Goal: Task Accomplishment & Management: Use online tool/utility

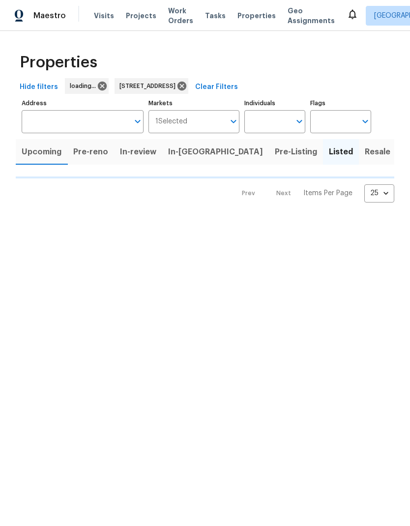
type input "2005 Fontenelle St Las Vegas NV 89102"
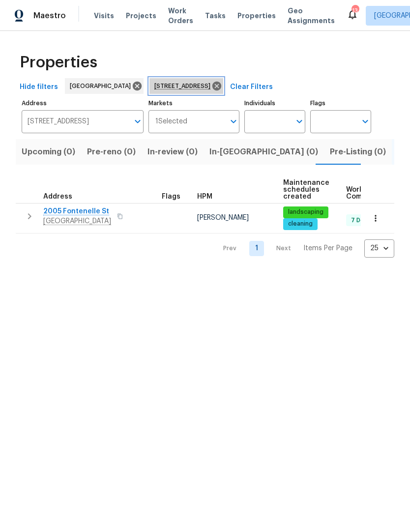
click at [222, 91] on icon at bounding box center [217, 86] width 11 height 11
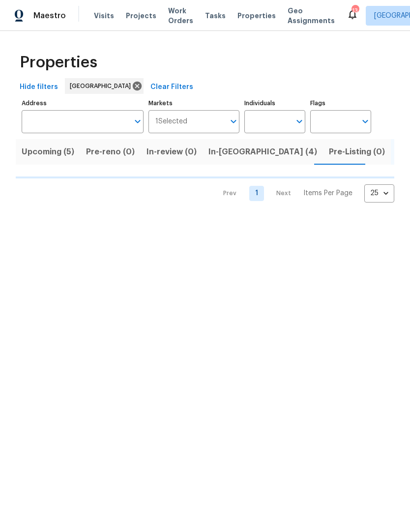
click at [238, 11] on span "Properties" at bounding box center [257, 16] width 38 height 10
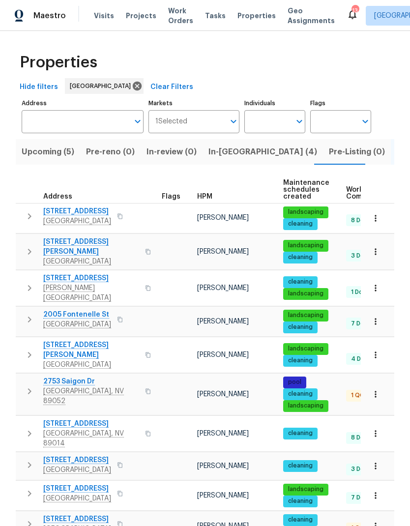
click at [227, 151] on span "In-reno (4)" at bounding box center [263, 152] width 109 height 14
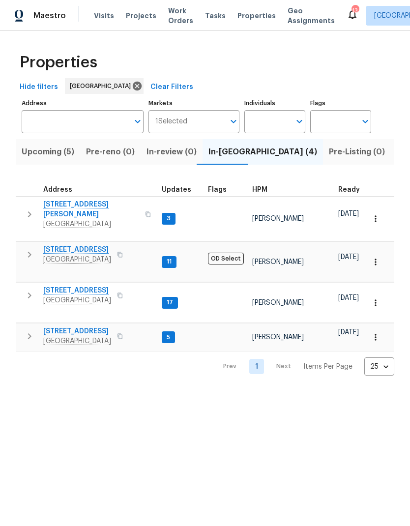
click at [27, 249] on icon "button" at bounding box center [30, 255] width 12 height 12
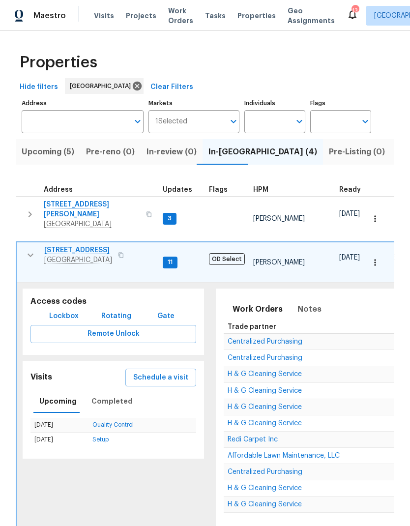
click at [142, 372] on span "Schedule a visit" at bounding box center [160, 378] width 55 height 12
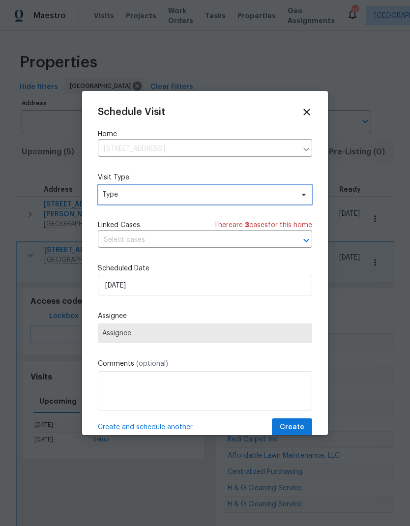
click at [121, 205] on span "Type" at bounding box center [205, 195] width 215 height 20
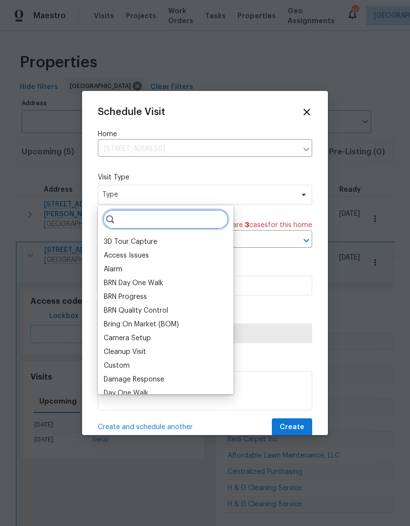
click at [118, 215] on input "search" at bounding box center [166, 220] width 126 height 20
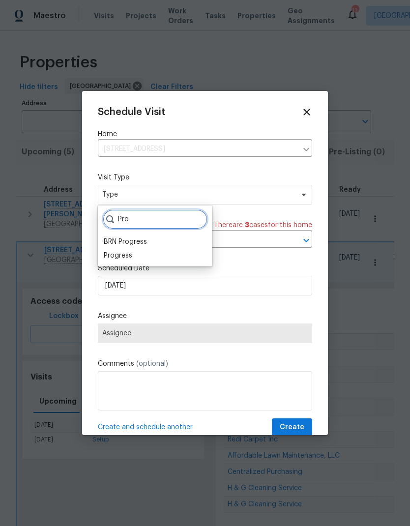
type input "Pro"
click at [116, 252] on div "Progress" at bounding box center [118, 256] width 29 height 10
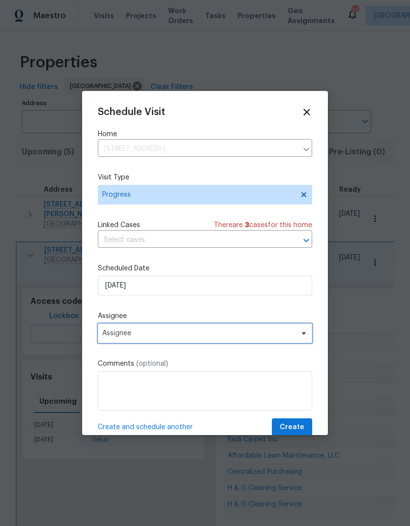
click at [107, 337] on span "Assignee" at bounding box center [198, 334] width 193 height 8
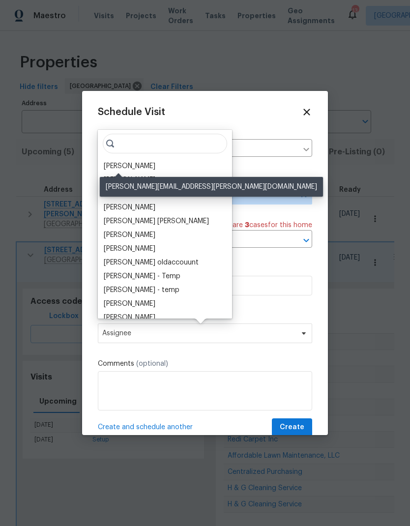
click at [110, 165] on div "[PERSON_NAME]" at bounding box center [130, 166] width 52 height 10
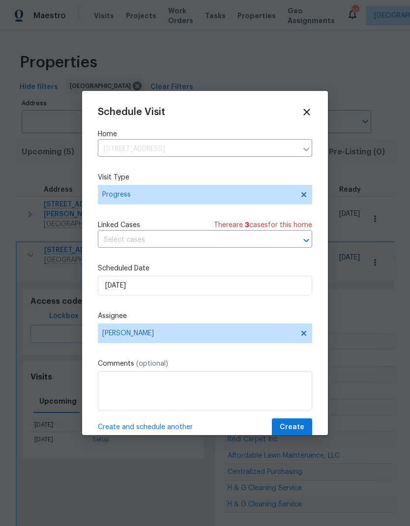
click at [303, 431] on span "Create" at bounding box center [292, 428] width 25 height 12
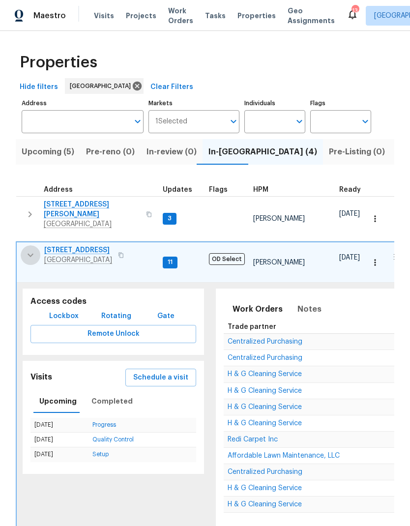
click at [38, 246] on button "button" at bounding box center [31, 256] width 20 height 20
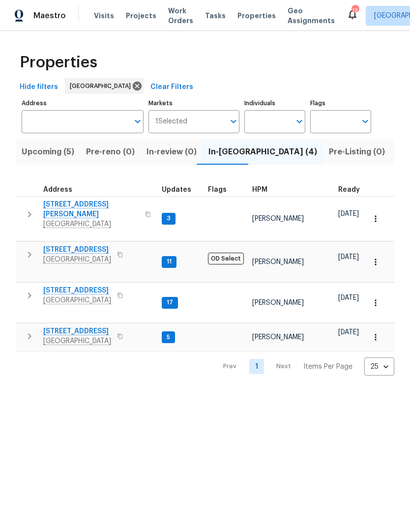
click at [31, 331] on icon "button" at bounding box center [30, 337] width 12 height 12
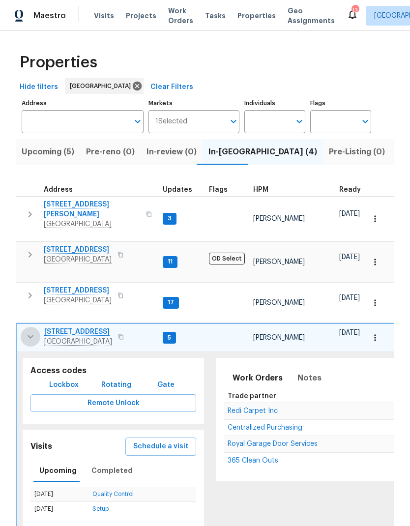
click at [31, 331] on icon "button" at bounding box center [31, 337] width 12 height 12
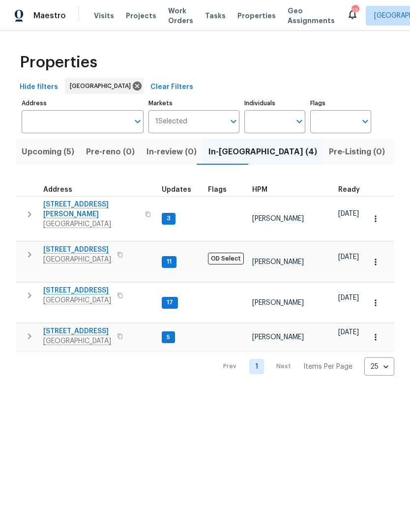
click at [24, 290] on icon "button" at bounding box center [30, 296] width 12 height 12
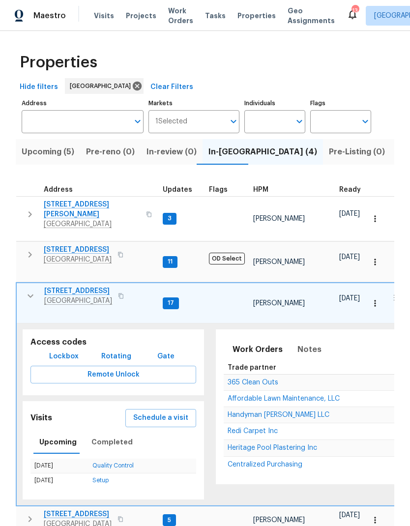
click at [86, 286] on span "[STREET_ADDRESS]" at bounding box center [78, 291] width 68 height 10
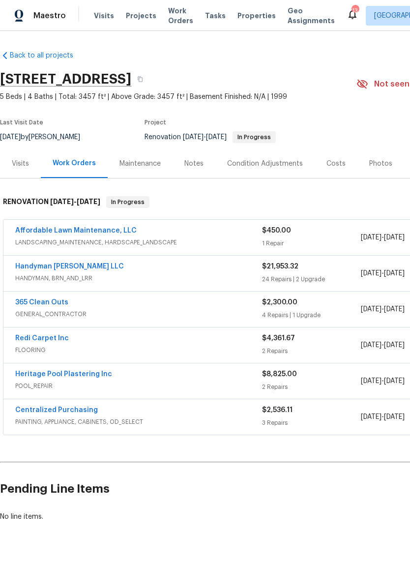
click at [23, 159] on div "Visits" at bounding box center [20, 164] width 17 height 10
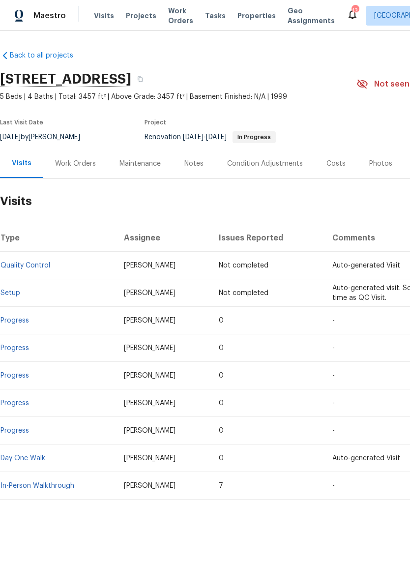
click at [25, 484] on link "In-Person Walkthrough" at bounding box center [37, 486] width 74 height 7
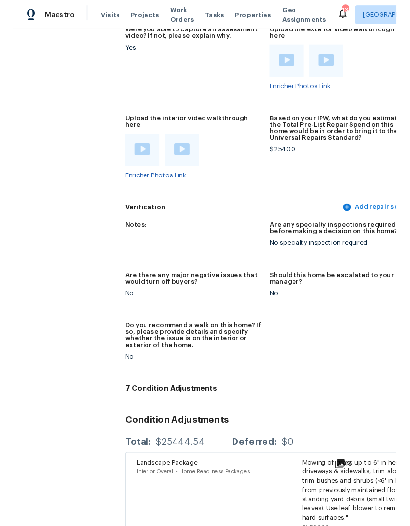
scroll to position [2427, 0]
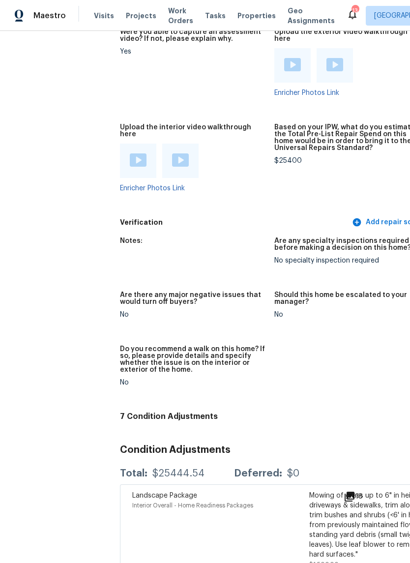
click at [172, 154] on img at bounding box center [180, 160] width 17 height 13
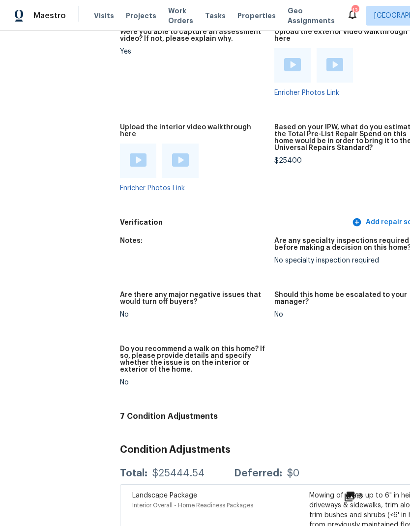
click at [130, 154] on img at bounding box center [138, 160] width 17 height 13
